Goal: Find specific page/section: Find specific page/section

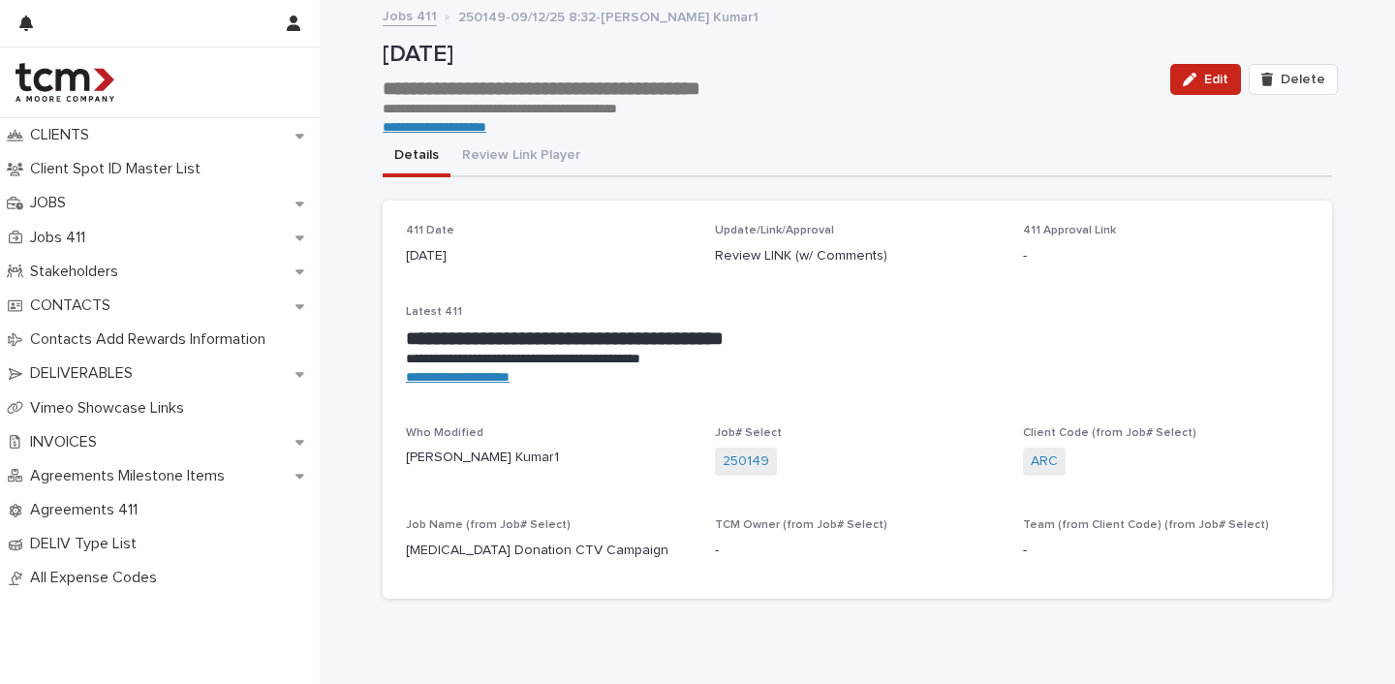
click at [416, 21] on link "Jobs 411" at bounding box center [410, 15] width 54 height 22
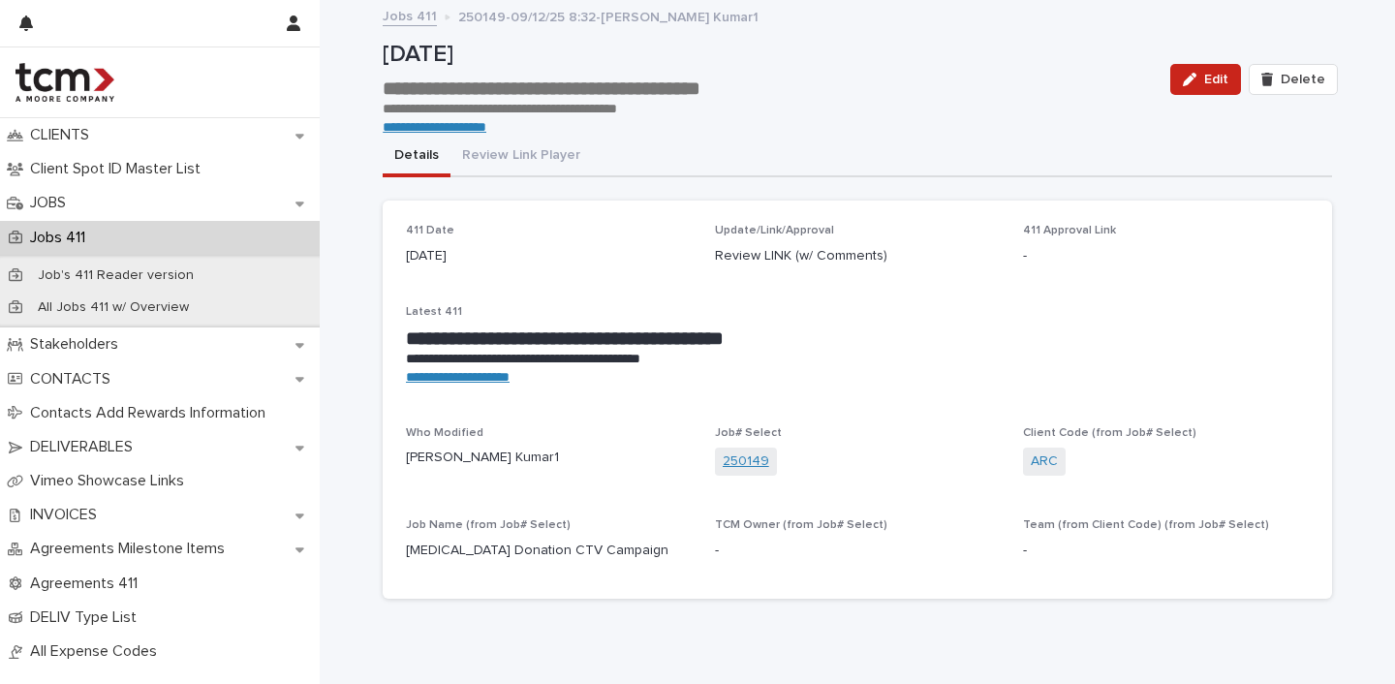
click at [751, 463] on link "250149" at bounding box center [746, 461] width 46 height 20
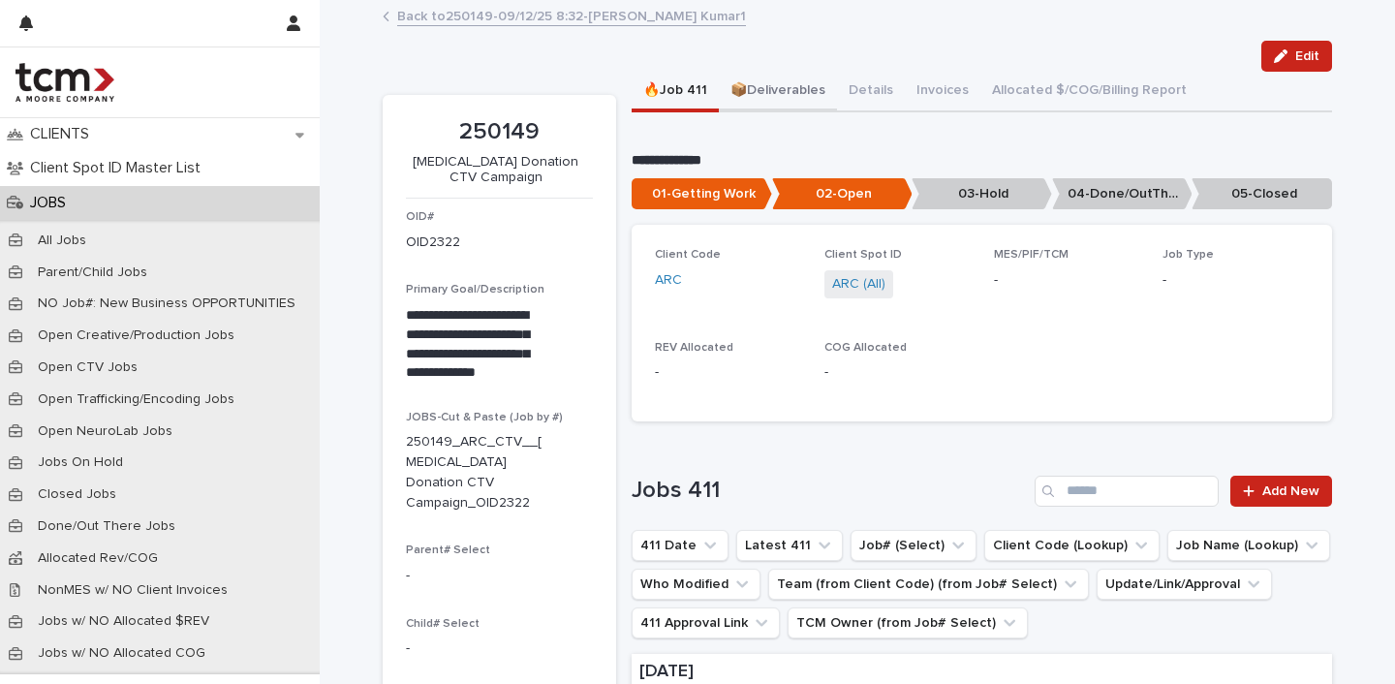
click at [785, 91] on button "📦Deliverables" at bounding box center [778, 92] width 118 height 41
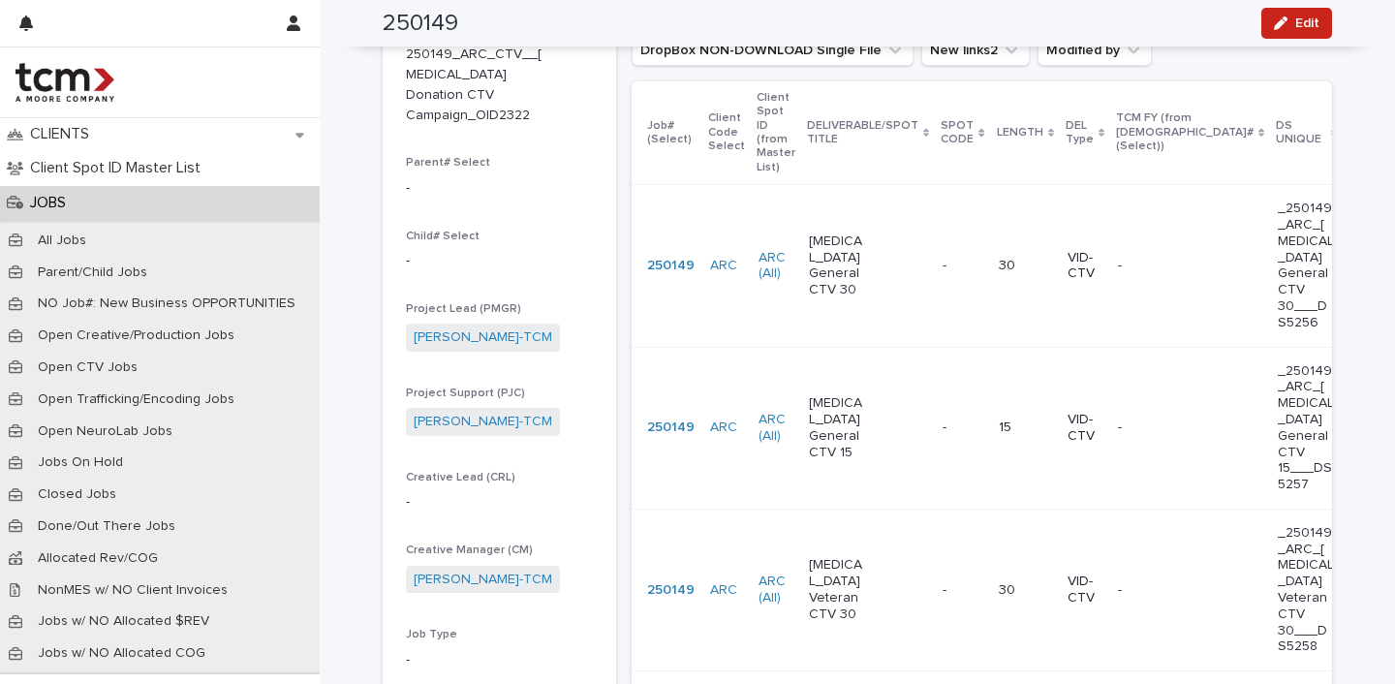
scroll to position [431, 0]
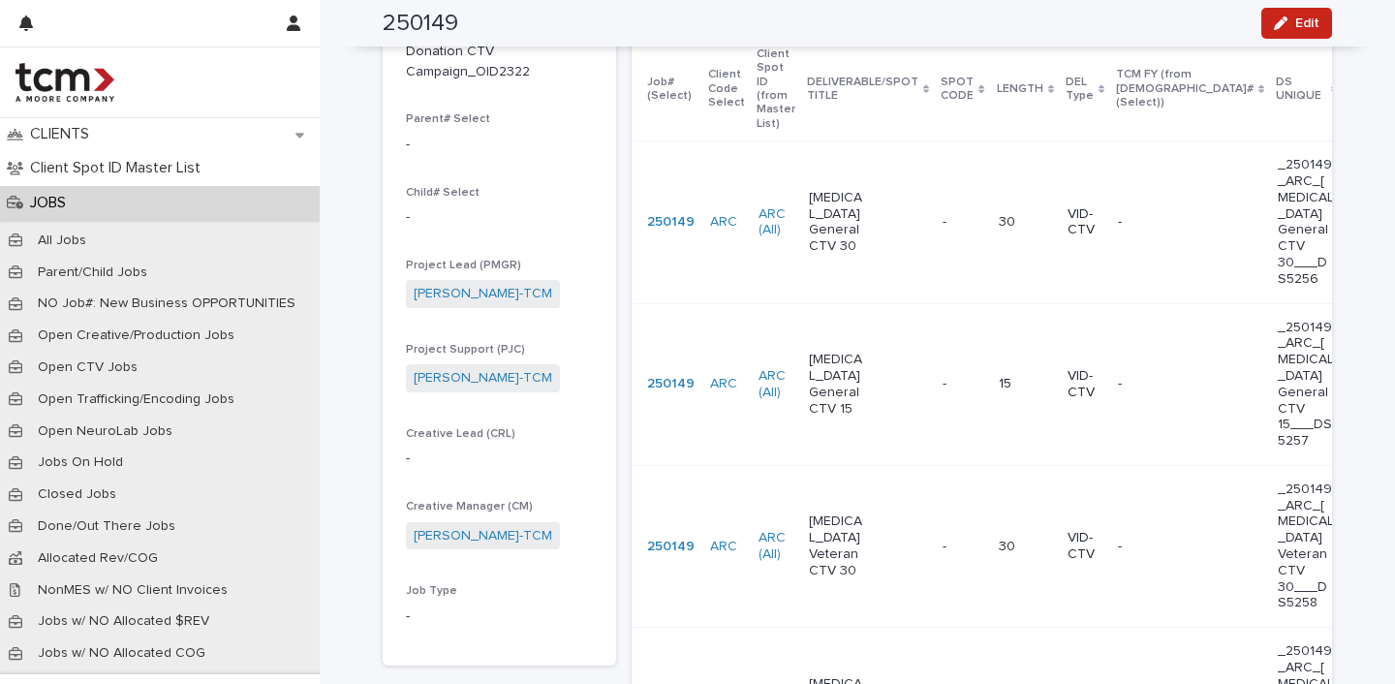
click at [935, 240] on td "- -" at bounding box center [962, 222] width 55 height 162
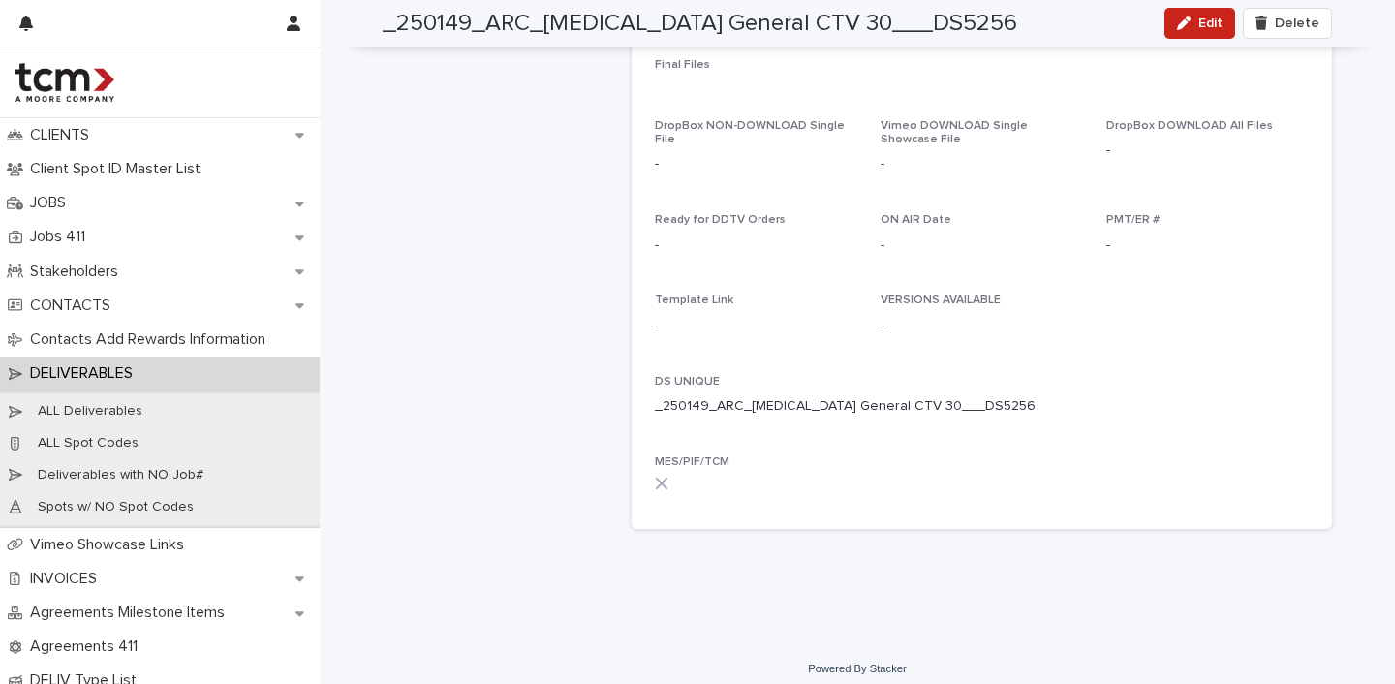
scroll to position [596, 0]
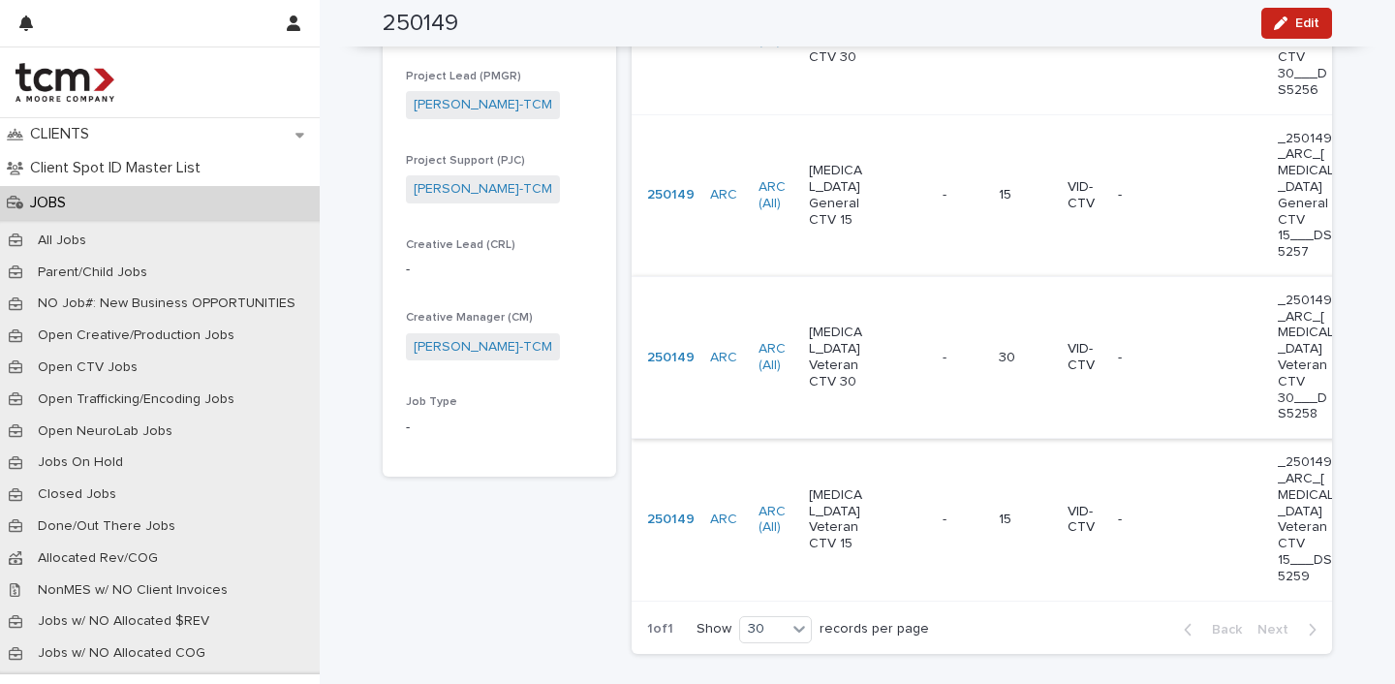
scroll to position [622, 0]
click at [898, 374] on div "[MEDICAL_DATA] Veteran CTV 30" at bounding box center [868, 355] width 118 height 80
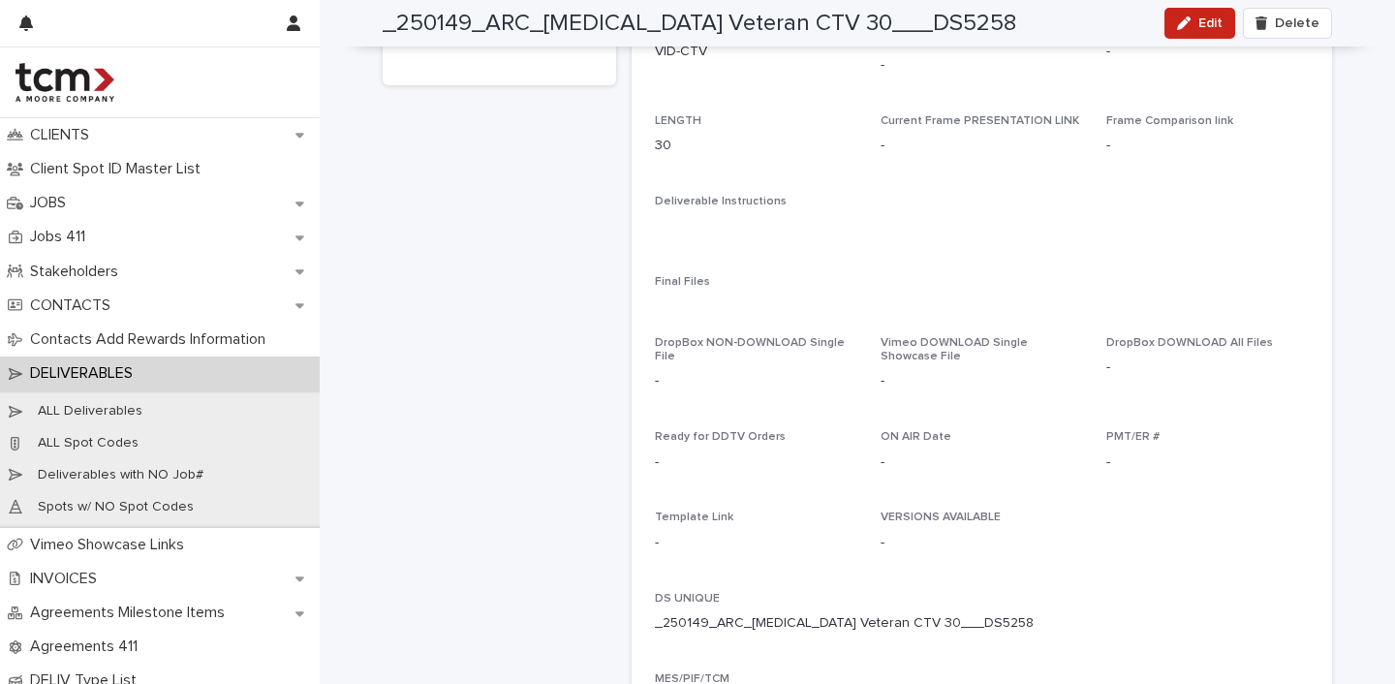
scroll to position [156, 0]
